Goal: Task Accomplishment & Management: Manage account settings

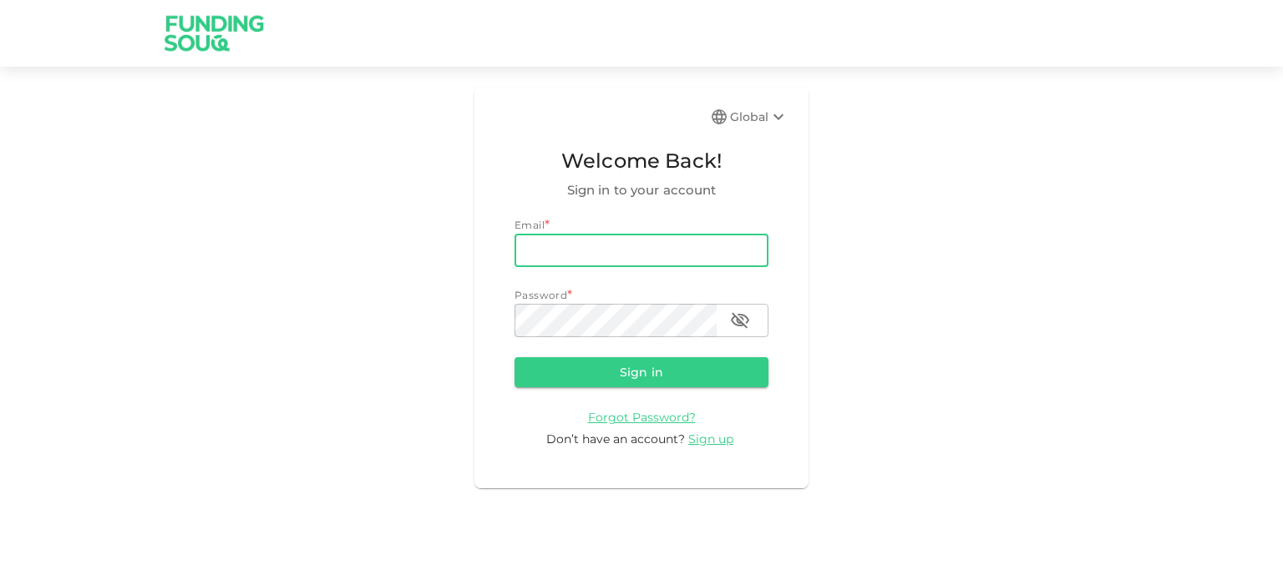
type input "[EMAIL_ADDRESS][DOMAIN_NAME]"
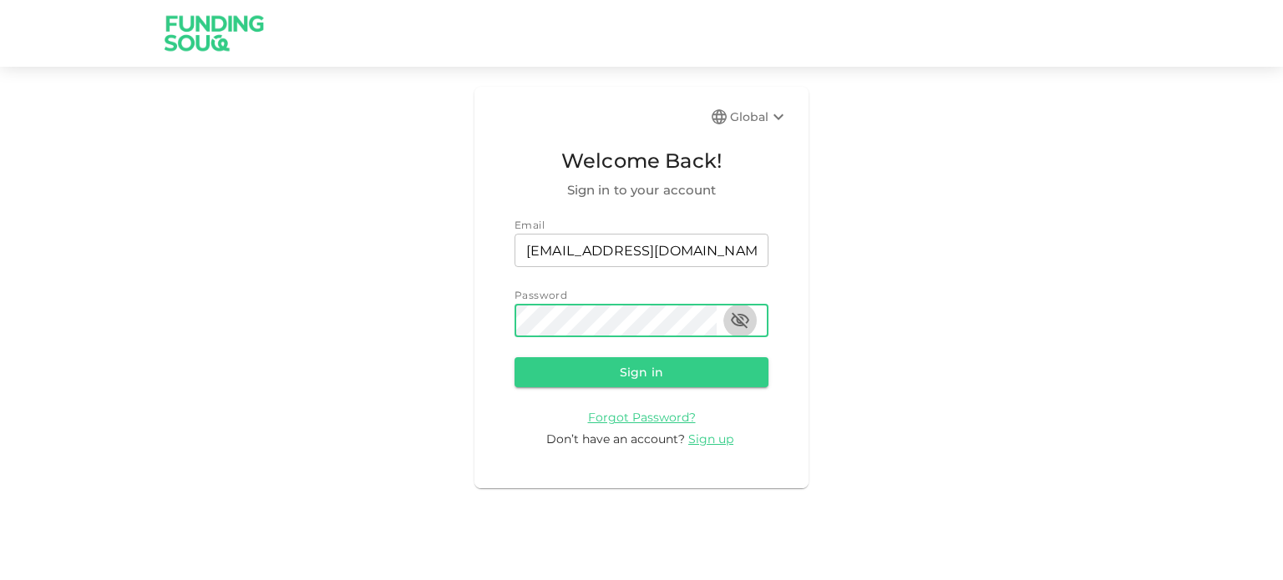
click at [752, 315] on button "button" at bounding box center [739, 320] width 33 height 33
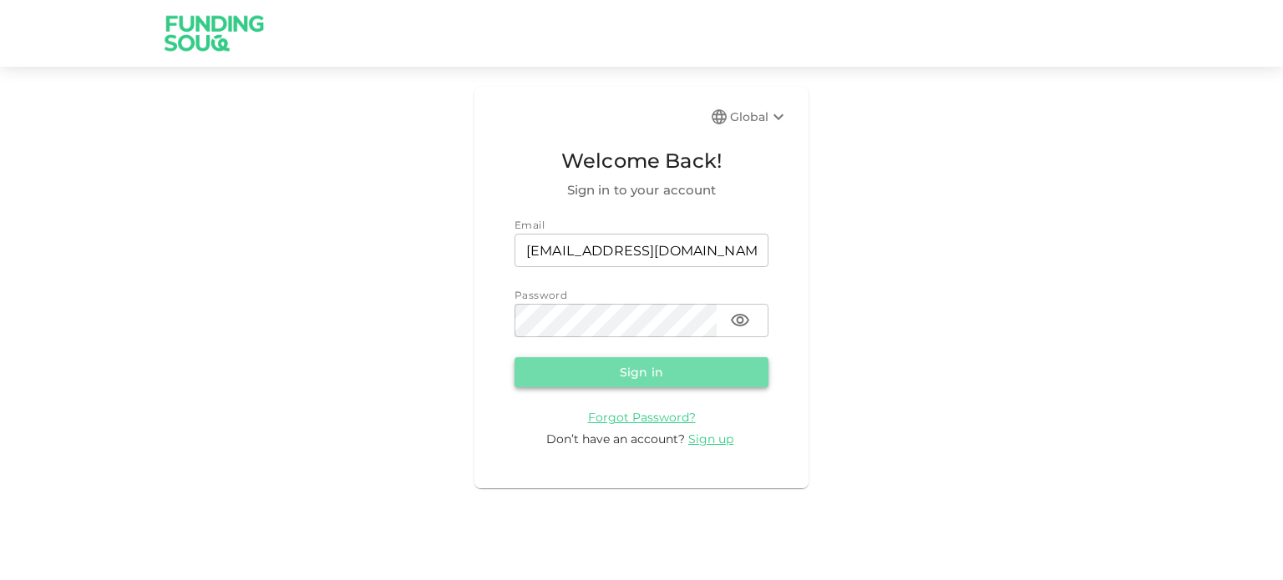
click at [613, 368] on button "Sign in" at bounding box center [641, 372] width 254 height 30
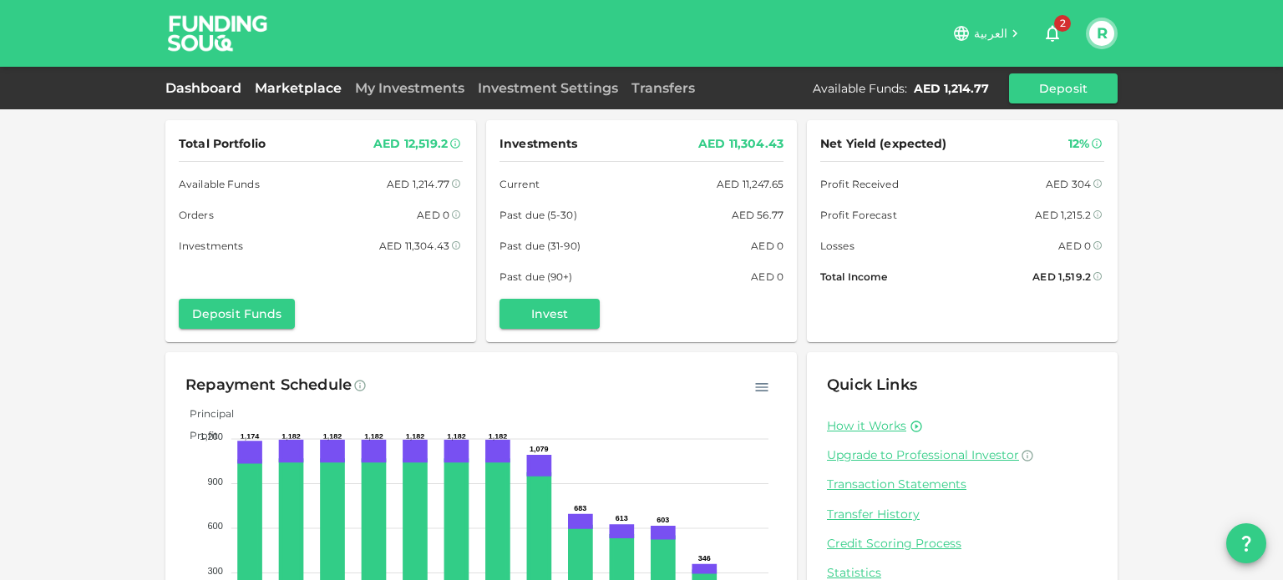
click at [271, 96] on link "Marketplace" at bounding box center [298, 88] width 100 height 16
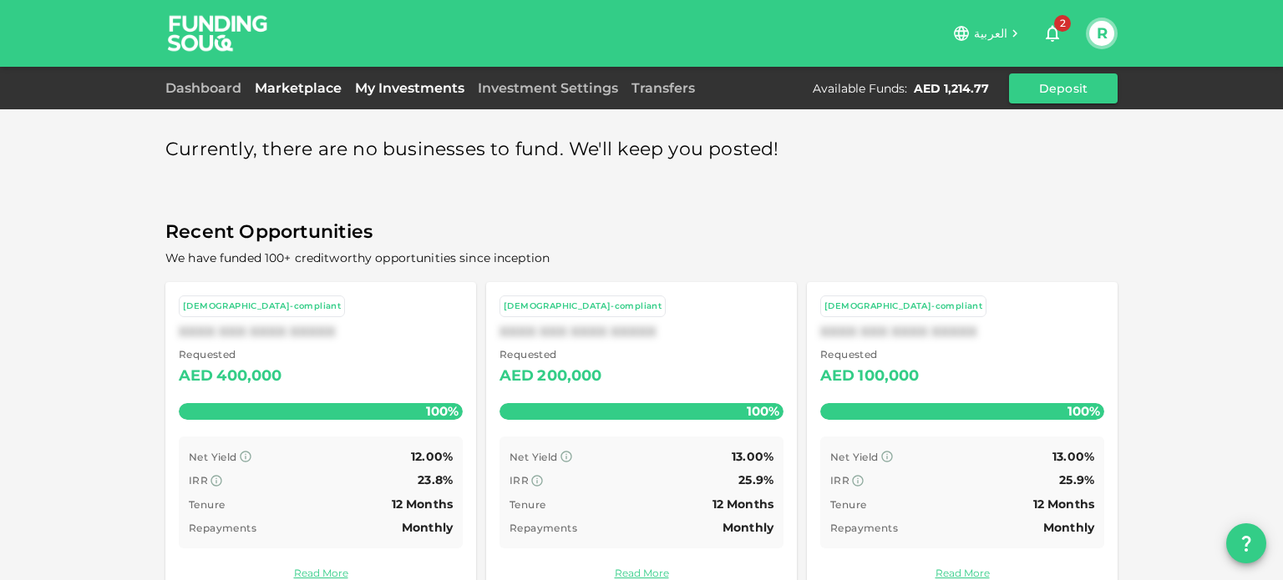
click at [405, 84] on link "My Investments" at bounding box center [409, 88] width 123 height 16
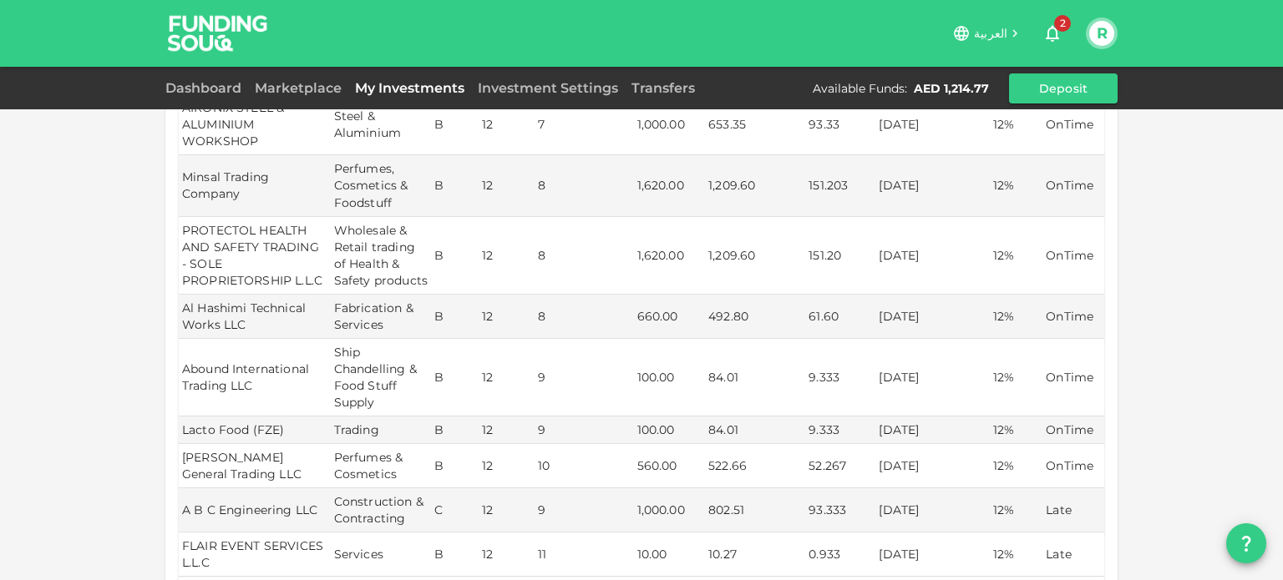
scroll to position [496, 0]
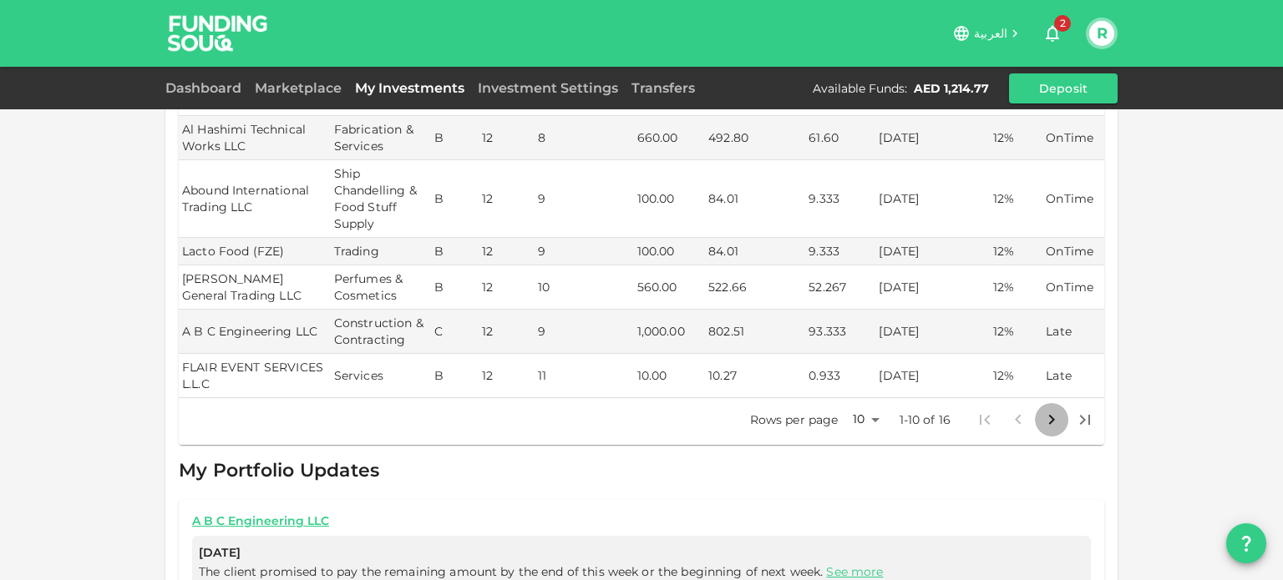
click at [1054, 412] on icon "Go to next page" at bounding box center [1051, 420] width 20 height 20
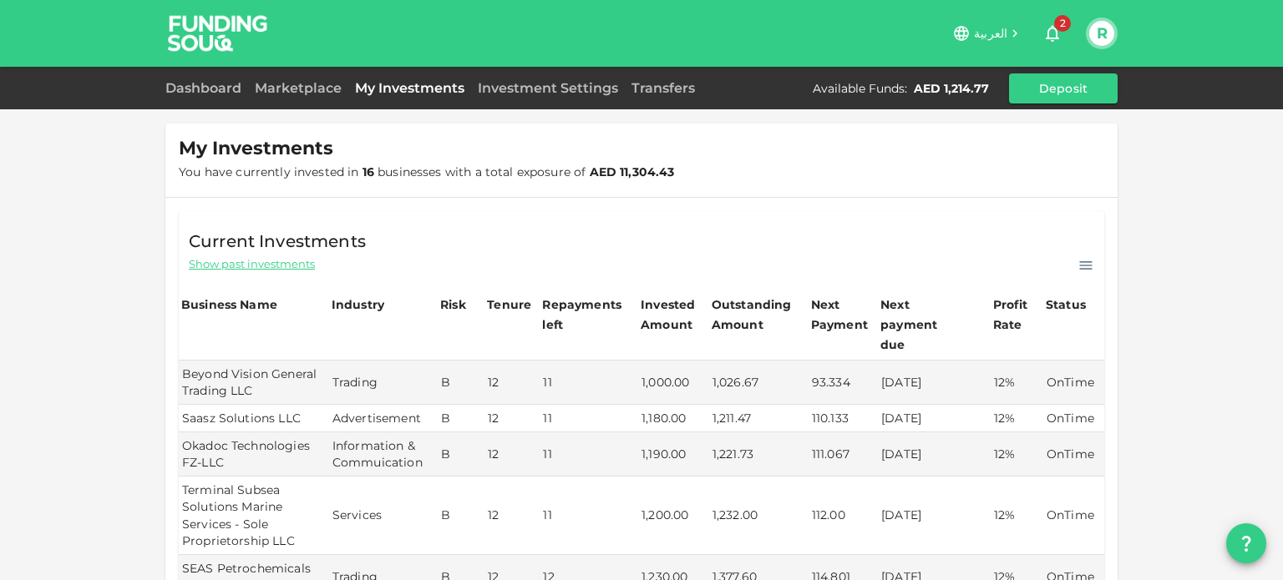
scroll to position [0, 0]
